Goal: Information Seeking & Learning: Learn about a topic

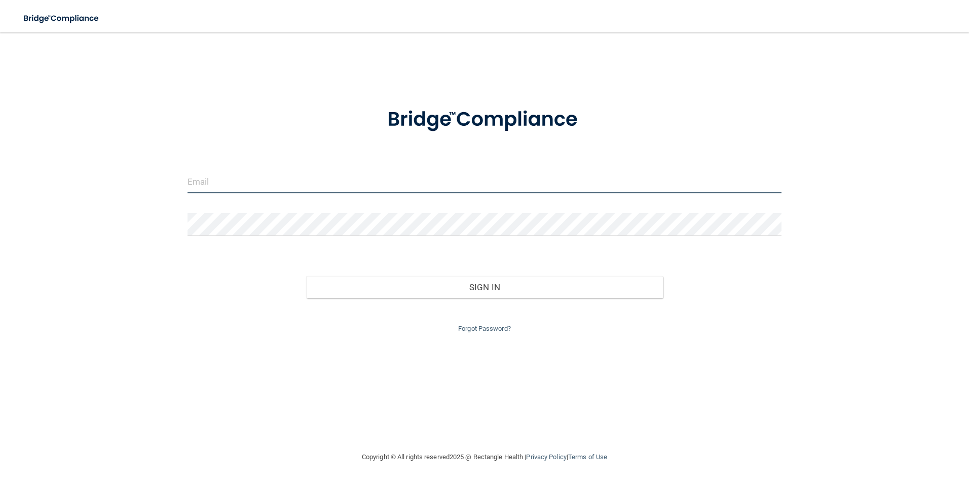
click at [235, 182] on input "email" at bounding box center [485, 181] width 595 height 23
type input "[EMAIL_ADDRESS][DOMAIN_NAME]"
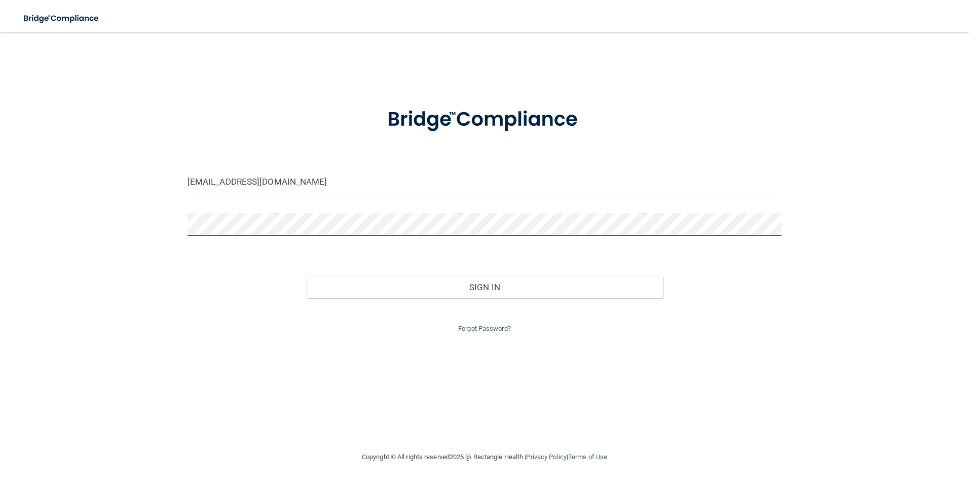
click at [306, 276] on button "Sign In" at bounding box center [484, 287] width 357 height 22
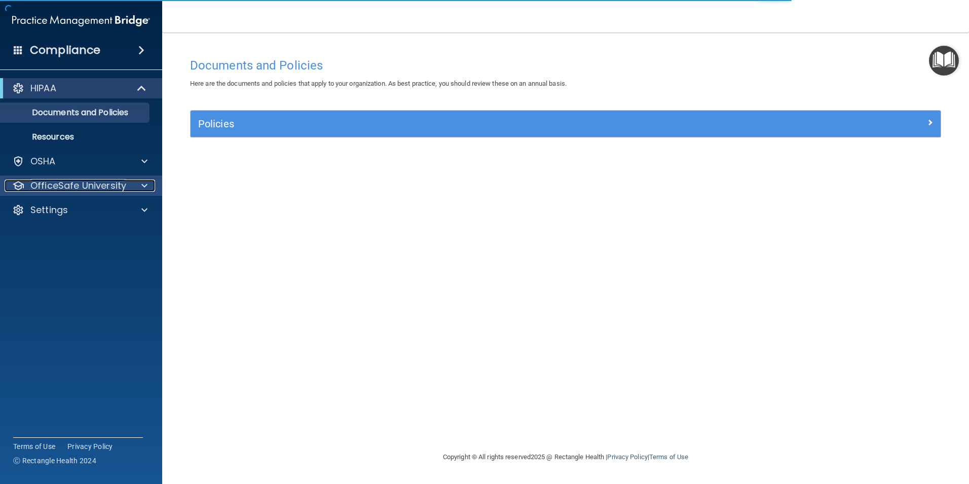
click at [119, 183] on p "OfficeSafe University" at bounding box center [78, 185] width 96 height 12
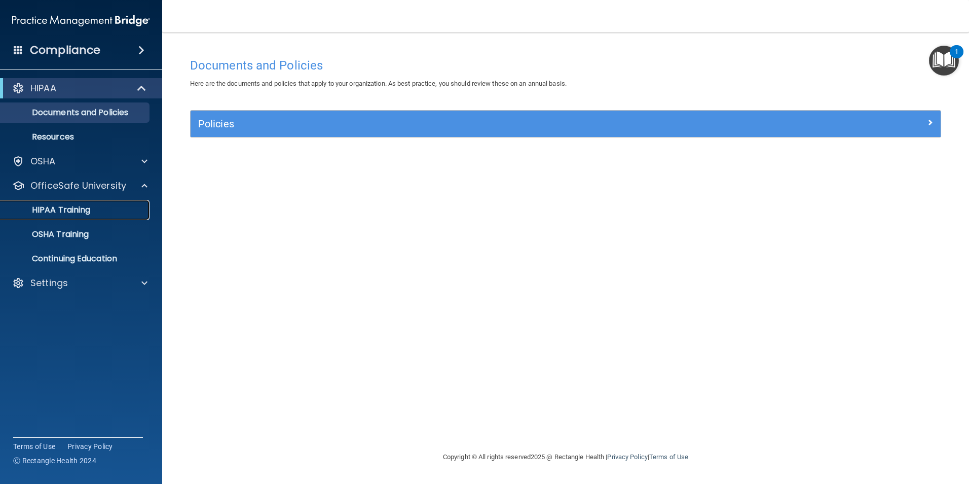
click at [99, 209] on div "HIPAA Training" at bounding box center [76, 210] width 138 height 10
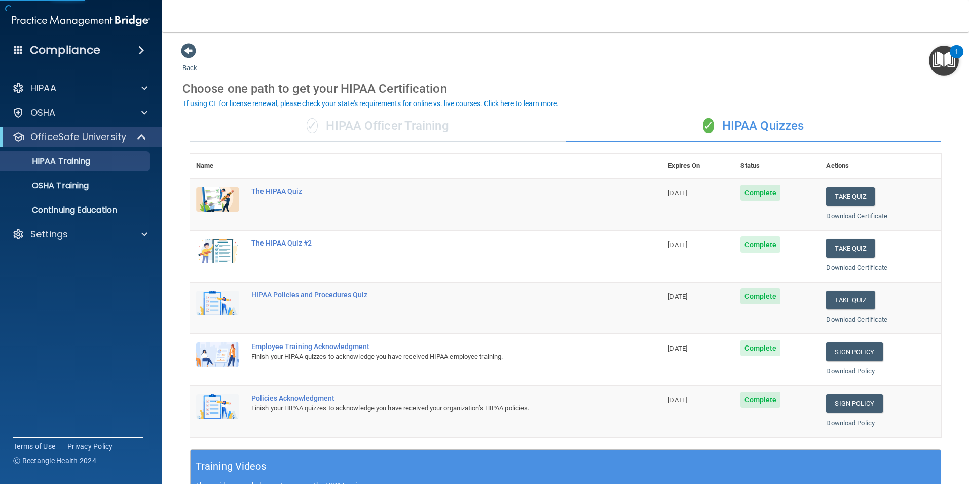
click at [347, 126] on div "✓ HIPAA Officer Training" at bounding box center [378, 126] width 376 height 30
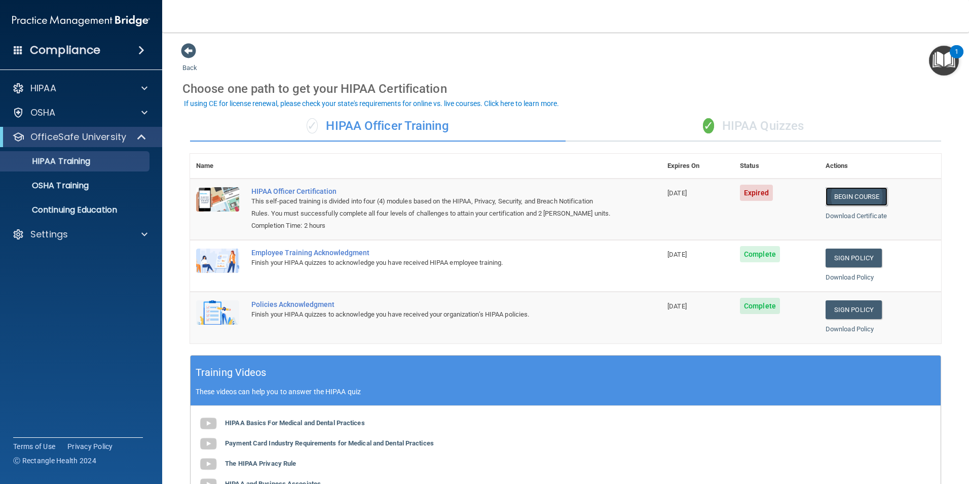
click at [846, 193] on link "Begin Course" at bounding box center [857, 196] width 62 height 19
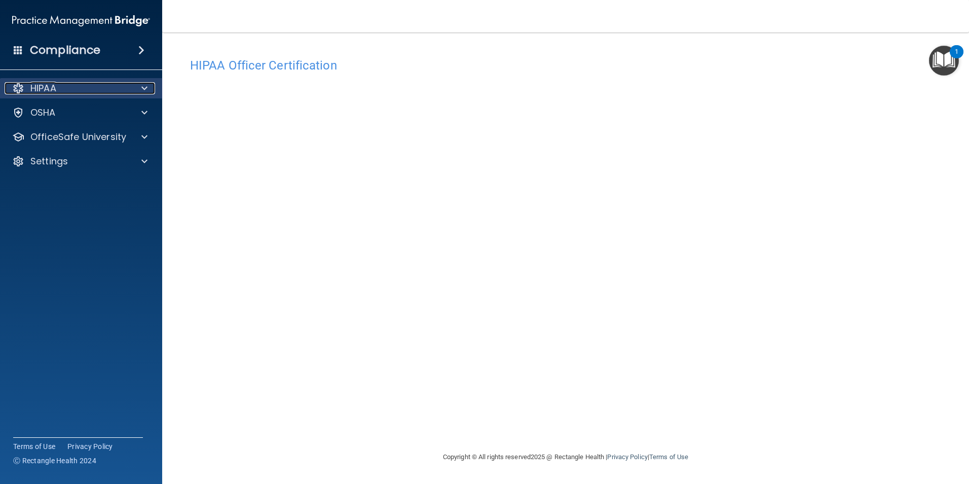
click at [64, 89] on div "HIPAA" at bounding box center [68, 88] width 126 height 12
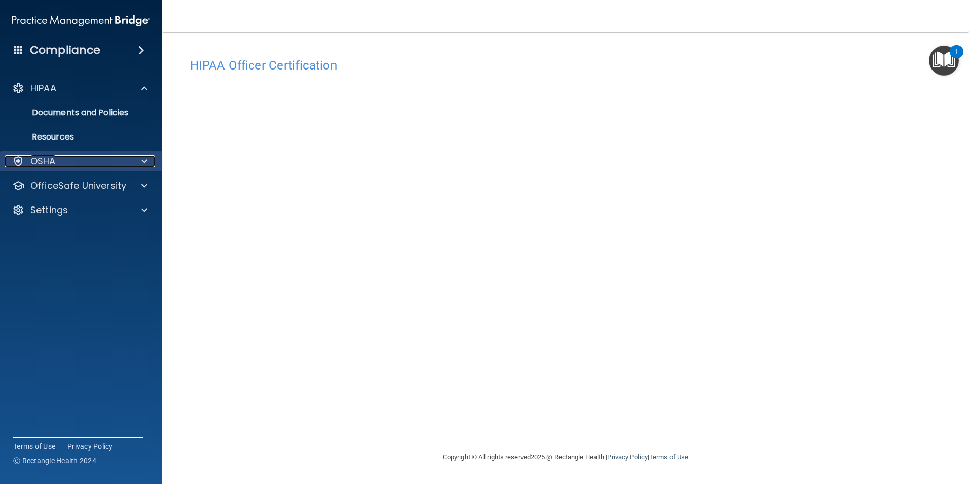
click at [75, 166] on div "OSHA" at bounding box center [68, 161] width 126 height 12
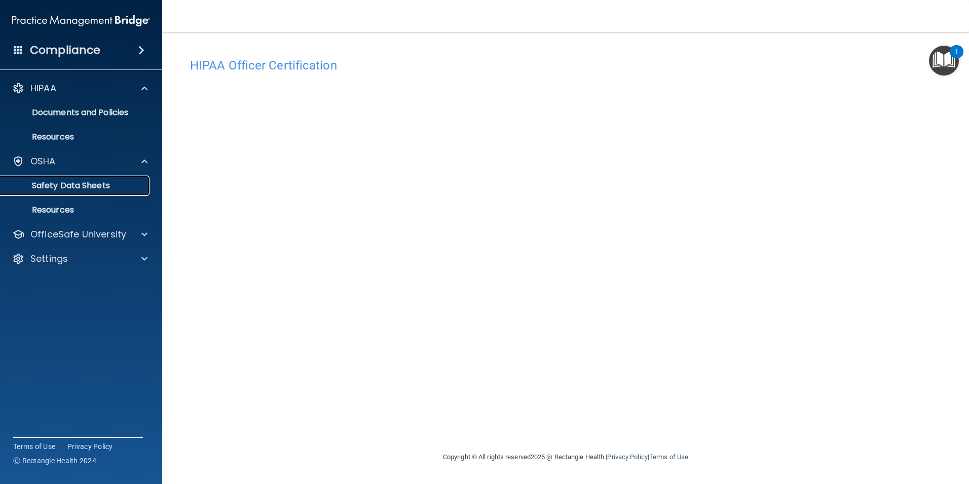
click at [98, 182] on p "Safety Data Sheets" at bounding box center [76, 185] width 138 height 10
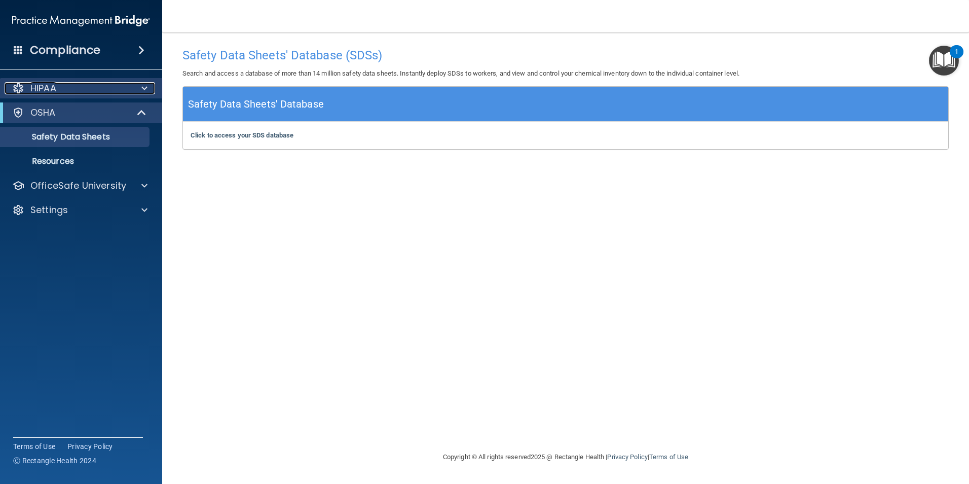
click at [87, 90] on div "HIPAA" at bounding box center [68, 88] width 126 height 12
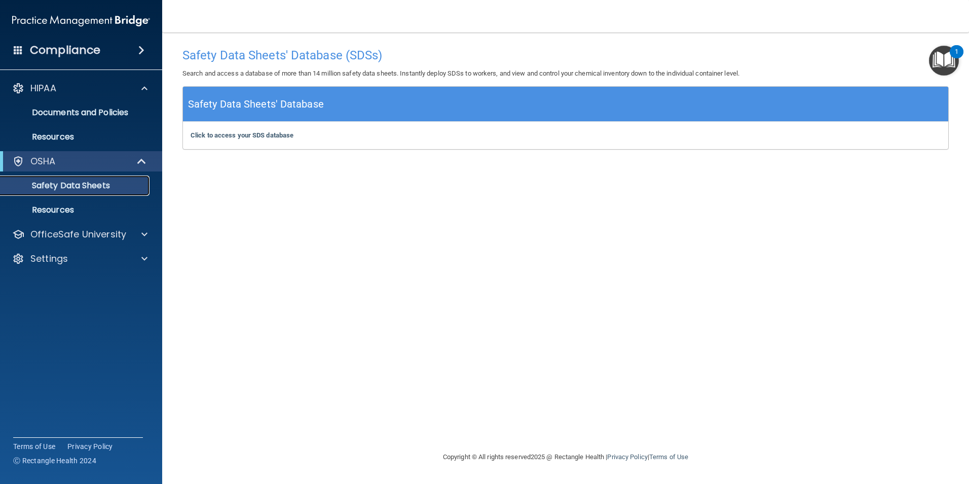
click at [136, 189] on p "Safety Data Sheets" at bounding box center [76, 185] width 138 height 10
click at [128, 231] on div "OfficeSafe University" at bounding box center [68, 234] width 126 height 12
click at [92, 252] on link "HIPAA Training" at bounding box center [70, 258] width 160 height 20
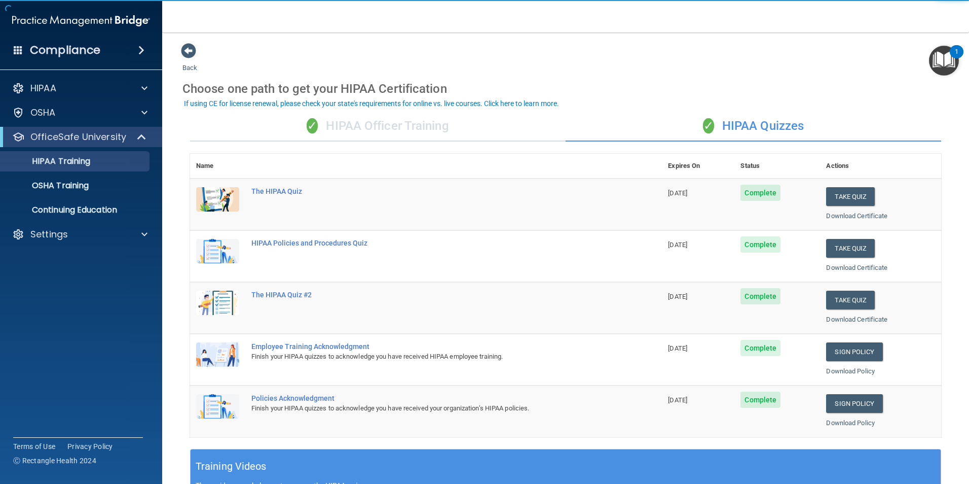
click at [365, 132] on div "✓ HIPAA Officer Training" at bounding box center [378, 126] width 376 height 30
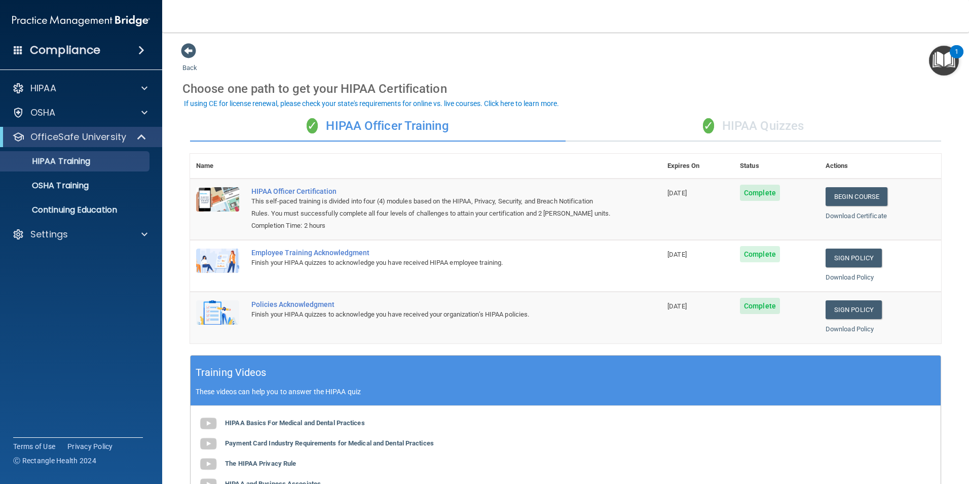
click at [738, 142] on div "✓ HIPAA Officer Training ✓ HIPAA Quizzes Name Expires On Status Actions HIPAA O…" at bounding box center [566, 366] width 767 height 526
click at [736, 128] on div "✓ HIPAA Quizzes" at bounding box center [754, 126] width 376 height 30
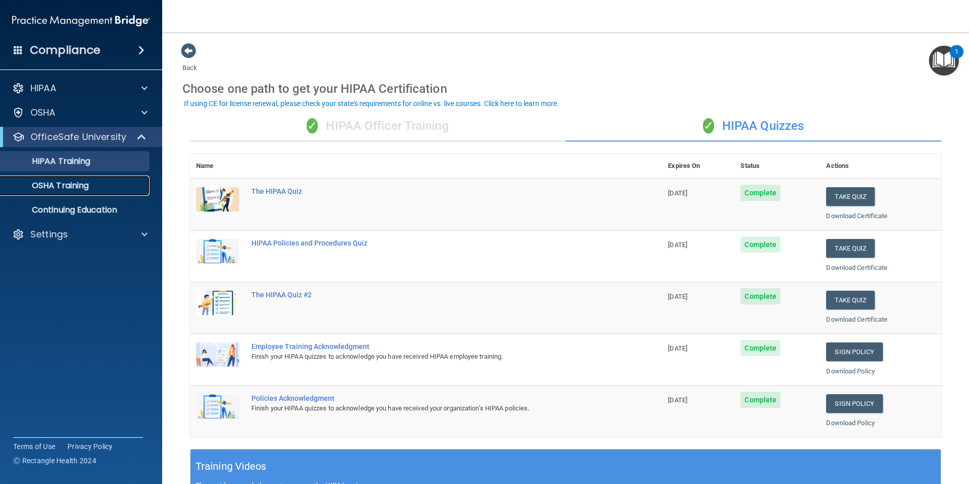
click at [71, 189] on p "OSHA Training" at bounding box center [48, 185] width 82 height 10
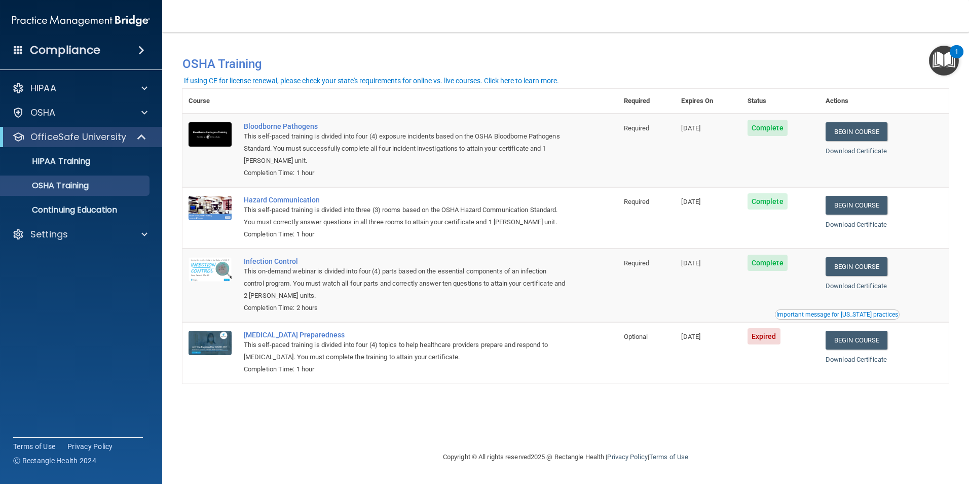
click at [944, 53] on img "Open Resource Center, 1 new notification" at bounding box center [944, 61] width 30 height 30
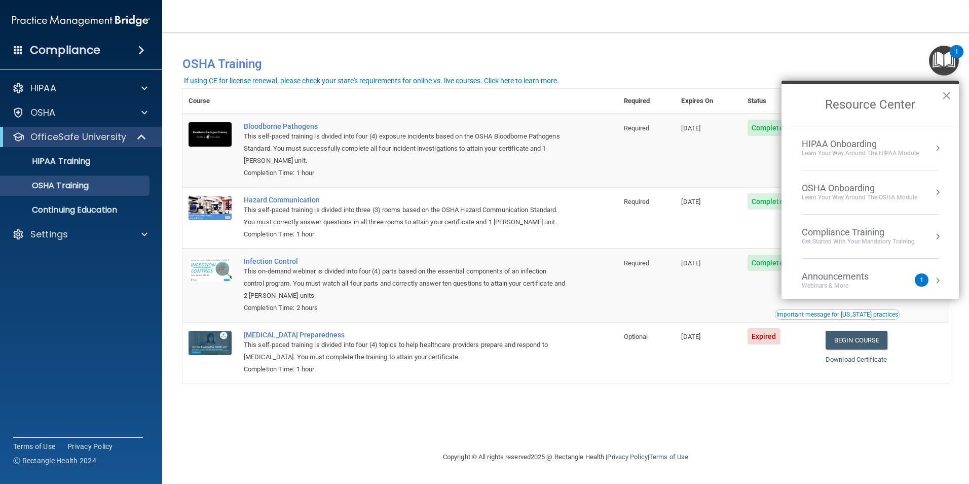
click at [944, 93] on button "×" at bounding box center [947, 95] width 10 height 16
